Goal: Check status: Check status

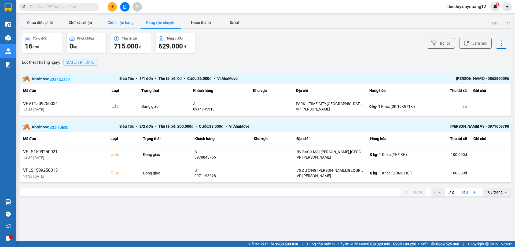
click at [129, 27] on button "Chờ nhận hàng" at bounding box center [120, 22] width 40 height 11
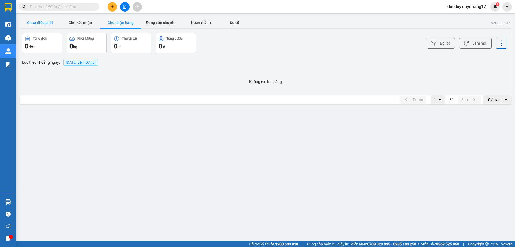
click at [41, 19] on button "Chưa điều phối" at bounding box center [40, 22] width 40 height 11
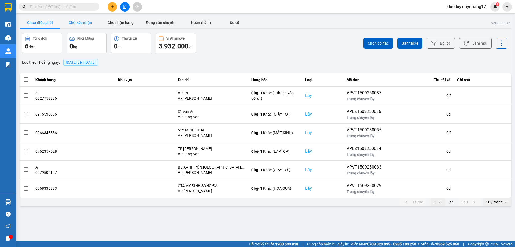
click at [80, 21] on button "Chờ xác nhận" at bounding box center [80, 22] width 40 height 11
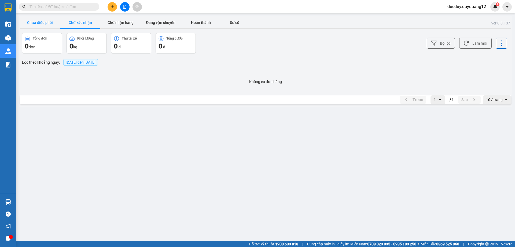
click at [42, 23] on button "Chưa điều phối" at bounding box center [40, 22] width 40 height 11
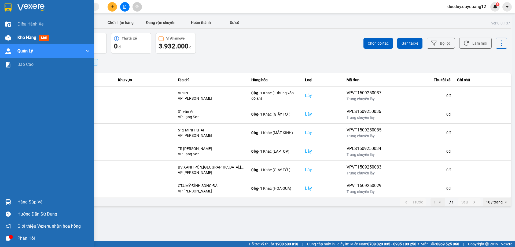
click at [29, 39] on span "Kho hàng" at bounding box center [26, 37] width 19 height 5
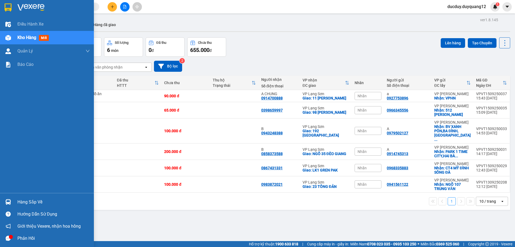
click at [37, 201] on div "Hàng sắp về" at bounding box center [53, 202] width 72 height 8
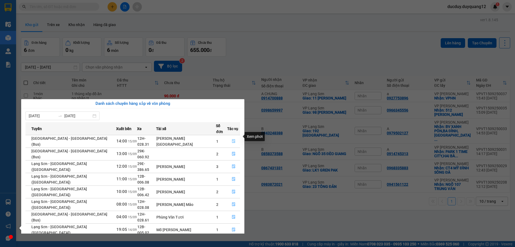
click at [232, 139] on icon "file-done" at bounding box center [234, 141] width 4 height 4
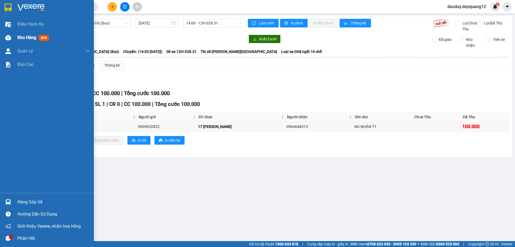
click at [19, 36] on span "Kho hàng" at bounding box center [26, 37] width 19 height 5
